Goal: Use online tool/utility: Utilize a website feature to perform a specific function

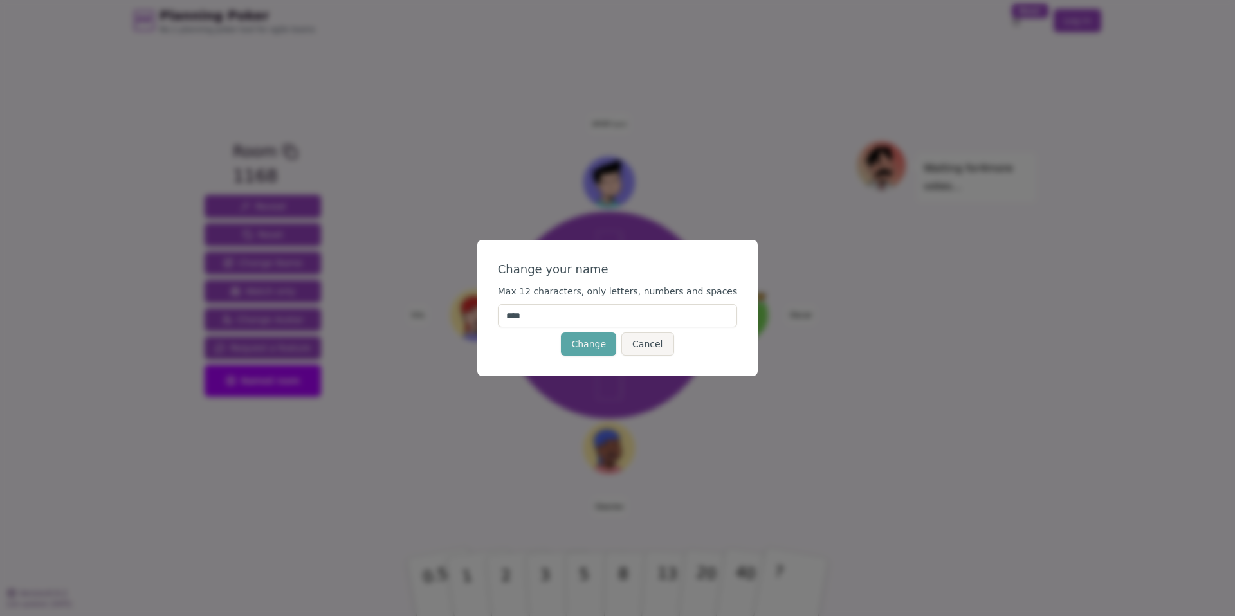
click at [562, 318] on input "****" at bounding box center [618, 315] width 240 height 23
type input "*"
type input "****"
click at [571, 343] on button "Change" at bounding box center [588, 343] width 55 height 23
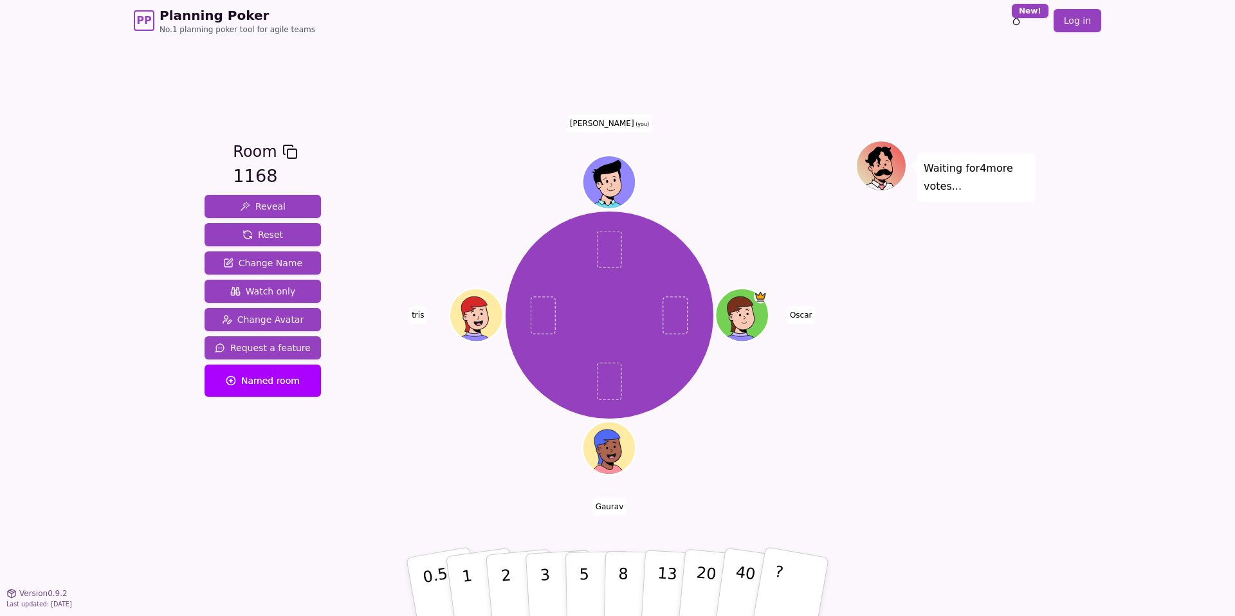
click at [889, 430] on div "Waiting for 4 more votes..." at bounding box center [945, 317] width 180 height 354
click at [442, 568] on p "0.5" at bounding box center [437, 588] width 36 height 73
click at [507, 601] on p "2" at bounding box center [507, 589] width 17 height 70
click at [412, 446] on div "[PERSON_NAME] (you)" at bounding box center [609, 314] width 492 height 303
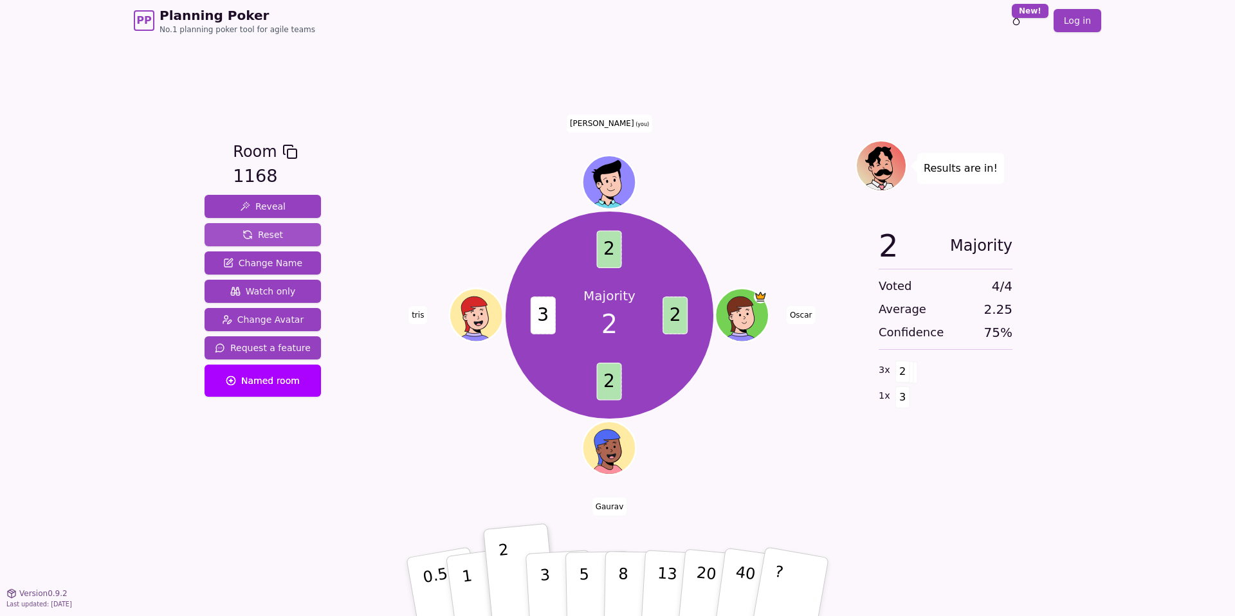
click at [269, 235] on span "Reset" at bounding box center [262, 234] width 41 height 13
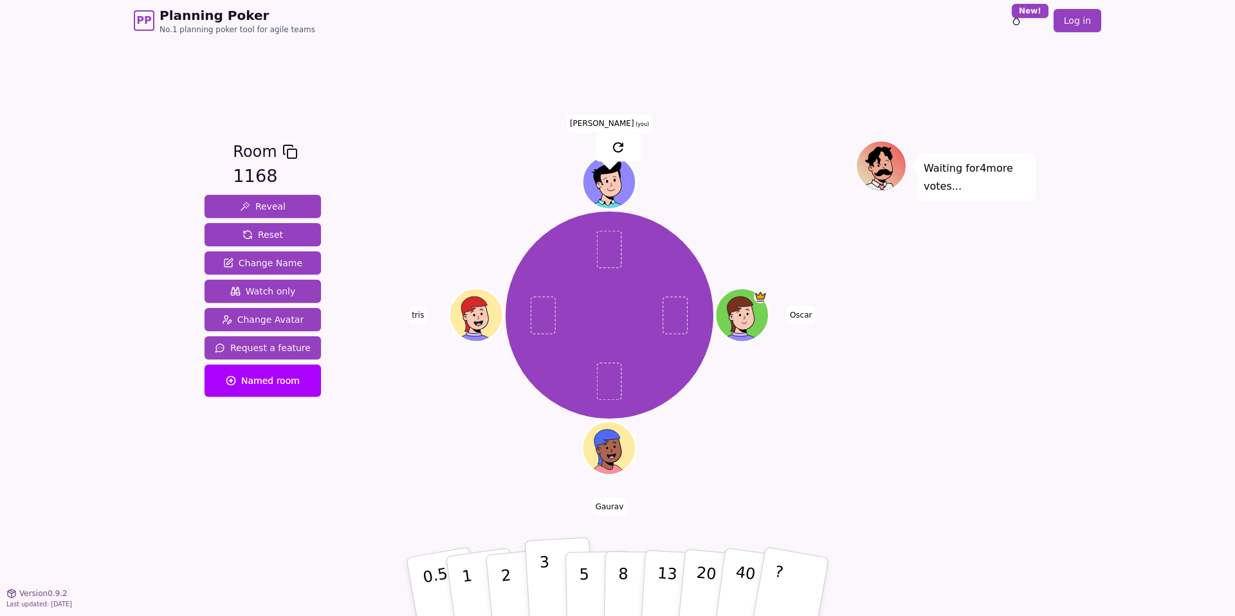
click at [552, 588] on button "3" at bounding box center [560, 587] width 70 height 100
click at [376, 509] on div "Room 1168 Reveal Reset Change Name Watch only Change Avatar Request a feature N…" at bounding box center [617, 317] width 836 height 552
click at [904, 464] on div "Waiting for 3 more votes..." at bounding box center [945, 317] width 180 height 354
click at [959, 458] on div "Waiting for 3 more votes..." at bounding box center [945, 317] width 180 height 354
click at [561, 573] on button "3" at bounding box center [560, 587] width 70 height 100
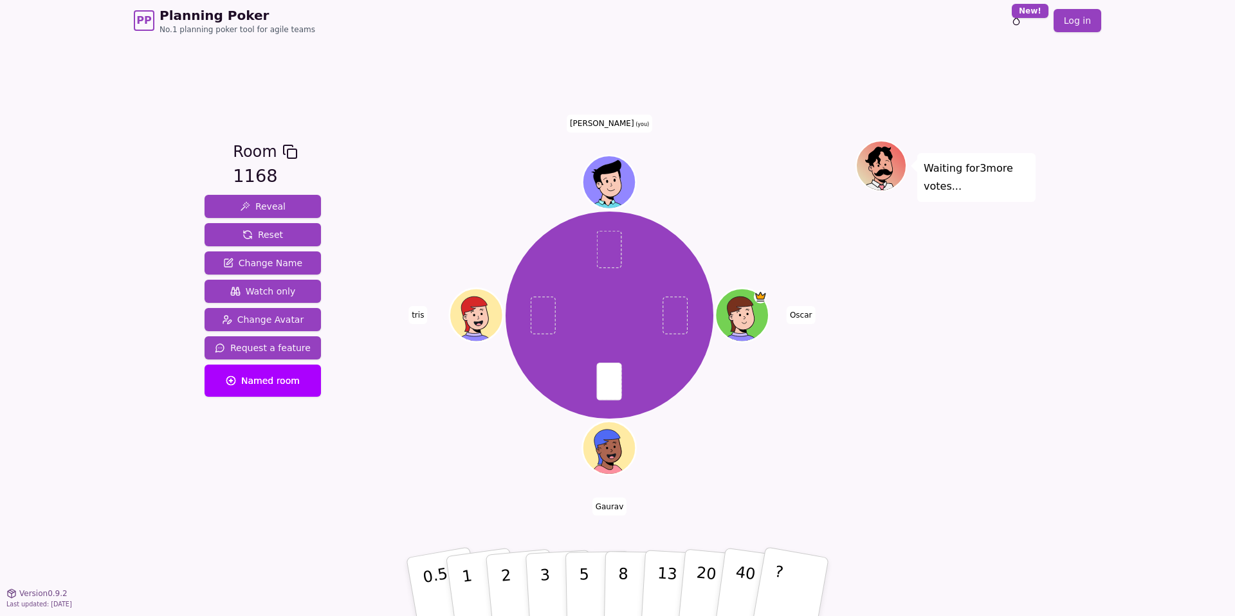
click at [875, 433] on div "Waiting for 3 more votes..." at bounding box center [945, 317] width 180 height 354
click at [553, 566] on button "3" at bounding box center [560, 587] width 70 height 100
click at [524, 425] on div "[PERSON_NAME] (you)" at bounding box center [609, 314] width 492 height 303
click at [517, 566] on button "2" at bounding box center [520, 587] width 73 height 102
click at [523, 569] on button "2" at bounding box center [520, 587] width 73 height 102
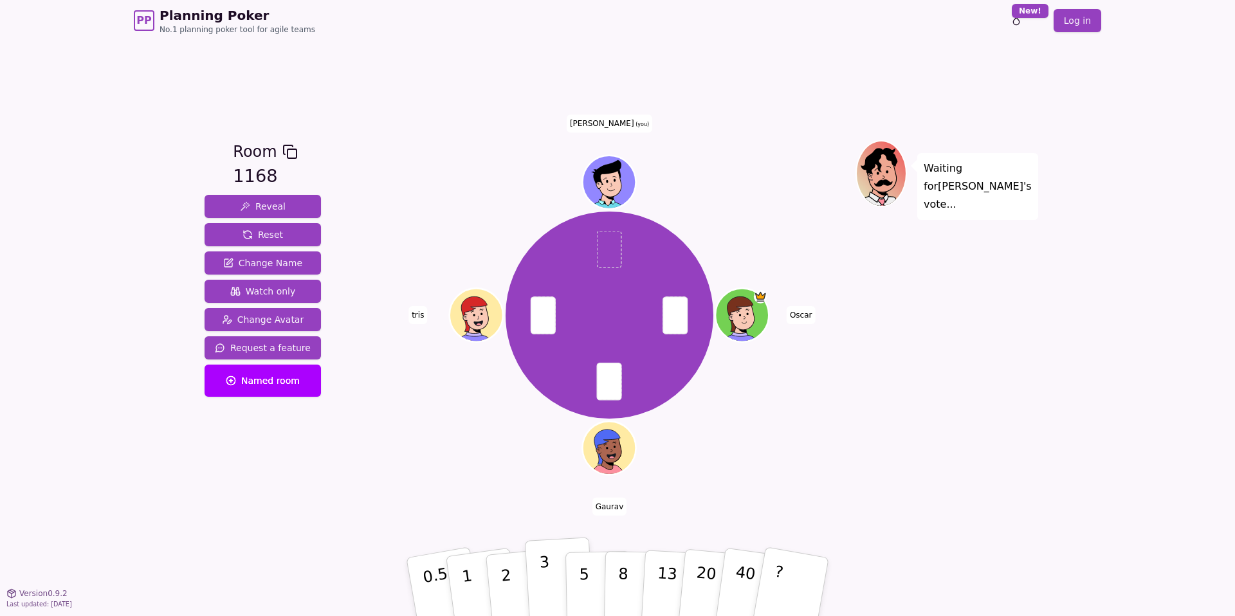
click at [547, 581] on p "3" at bounding box center [546, 588] width 14 height 70
